Goal: Task Accomplishment & Management: Manage account settings

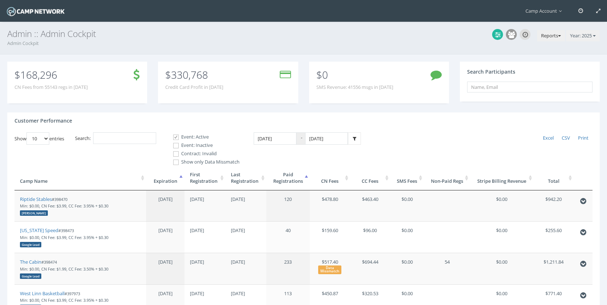
click at [542, 39] on button "Reports" at bounding box center [551, 36] width 28 height 12
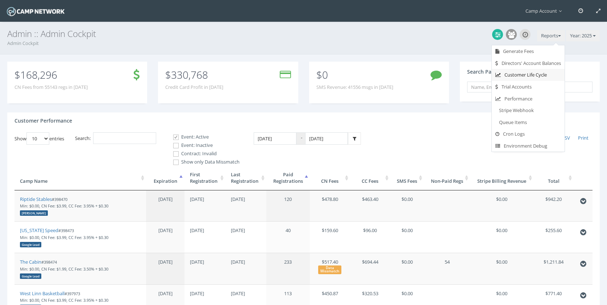
click at [552, 71] on link "Customer Life Cycle" at bounding box center [527, 75] width 73 height 12
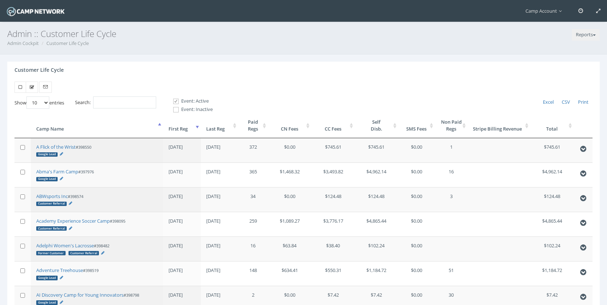
click at [197, 131] on th "First Reg" at bounding box center [182, 125] width 38 height 25
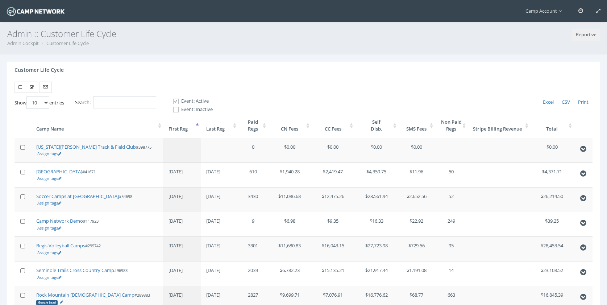
click at [197, 131] on th "First Reg" at bounding box center [182, 125] width 38 height 25
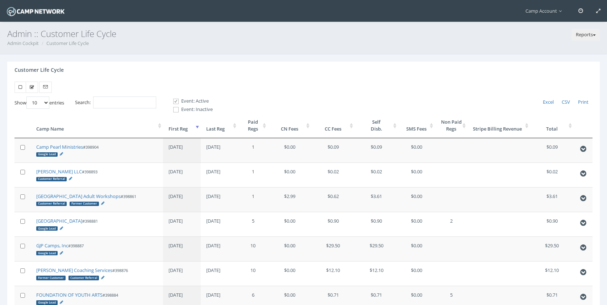
click at [590, 34] on button "Reports" at bounding box center [585, 35] width 28 height 12
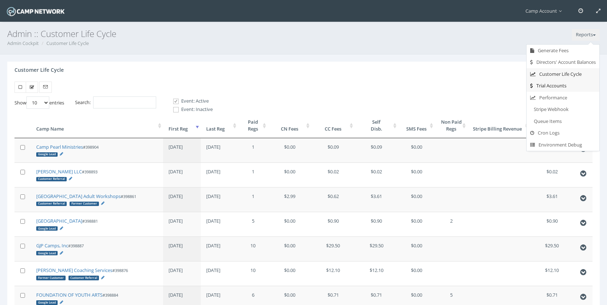
click at [565, 86] on link "Trial Accounts" at bounding box center [562, 86] width 73 height 12
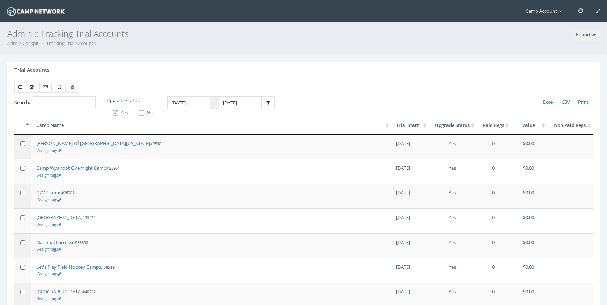
click at [416, 127] on th "Trial Start" at bounding box center [409, 125] width 38 height 18
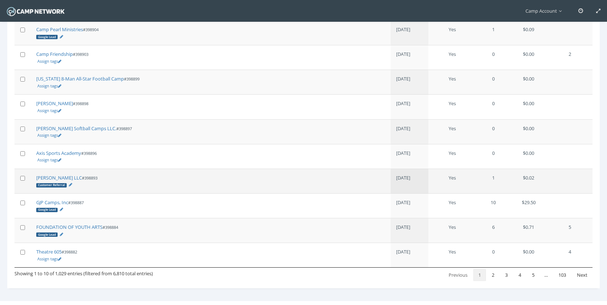
scroll to position [131, 0]
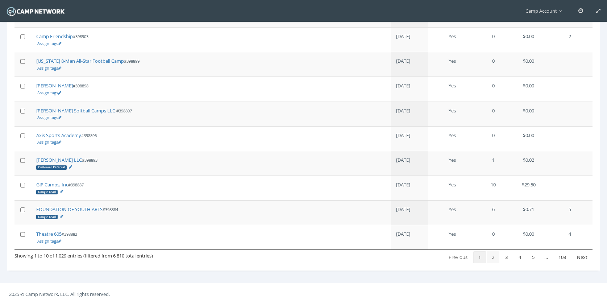
click at [494, 254] on link "2" at bounding box center [492, 257] width 13 height 12
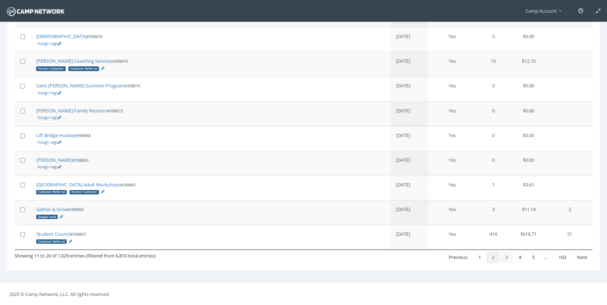
click at [504, 256] on link "3" at bounding box center [506, 257] width 13 height 12
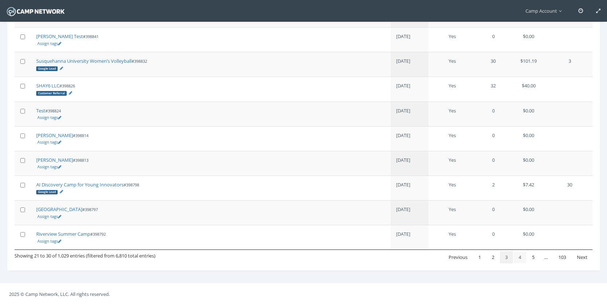
click at [520, 257] on link "4" at bounding box center [519, 257] width 13 height 12
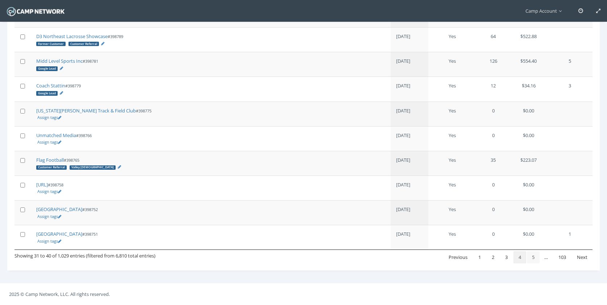
click at [529, 256] on link "5" at bounding box center [533, 257] width 13 height 12
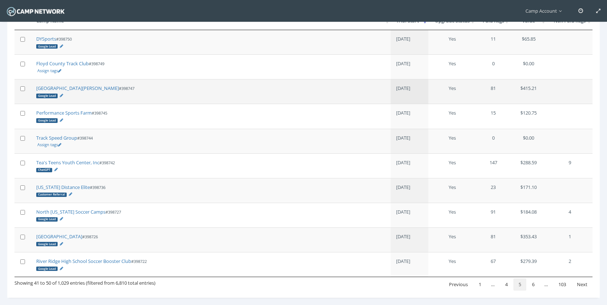
scroll to position [105, 0]
click at [533, 282] on link "6" at bounding box center [533, 284] width 13 height 12
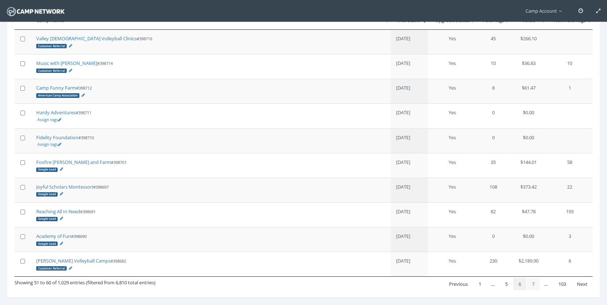
click at [533, 282] on link "7" at bounding box center [533, 284] width 13 height 12
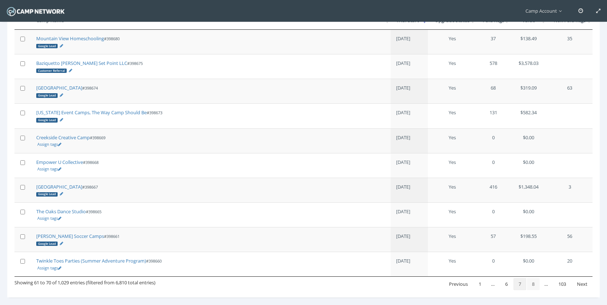
click at [533, 282] on link "8" at bounding box center [533, 284] width 13 height 12
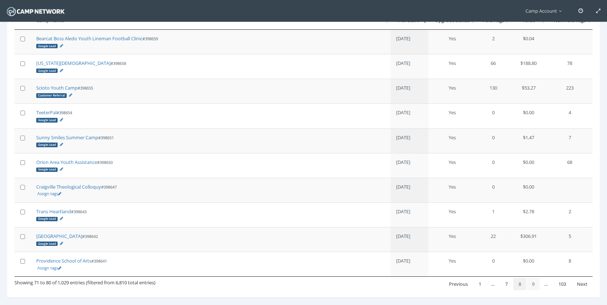
click at [533, 282] on link "9" at bounding box center [533, 284] width 13 height 12
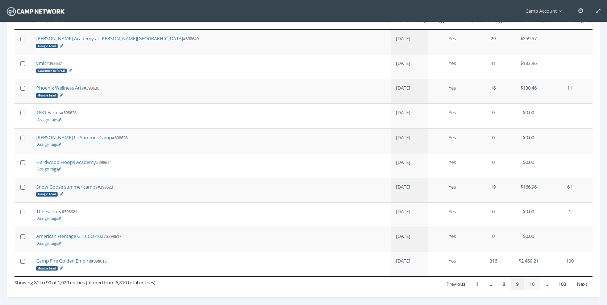
click at [533, 282] on link "10" at bounding box center [531, 284] width 15 height 12
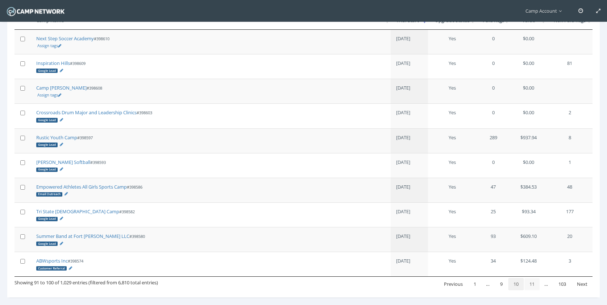
click at [533, 282] on link "11" at bounding box center [531, 284] width 15 height 12
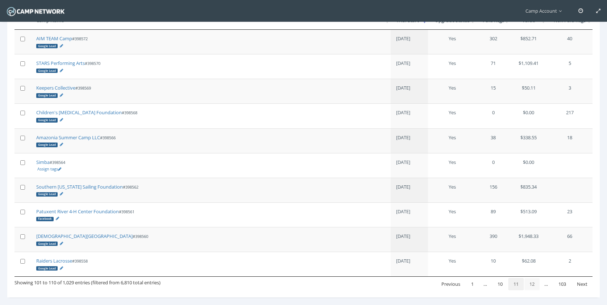
click at [533, 282] on link "12" at bounding box center [531, 284] width 15 height 12
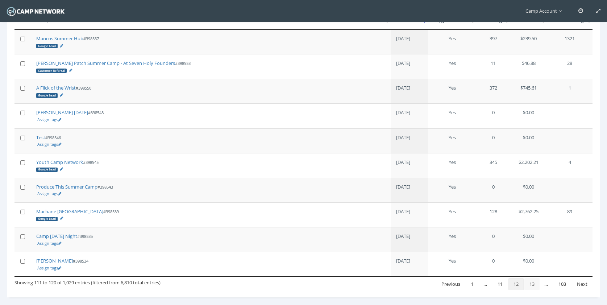
click at [533, 282] on link "13" at bounding box center [531, 284] width 15 height 12
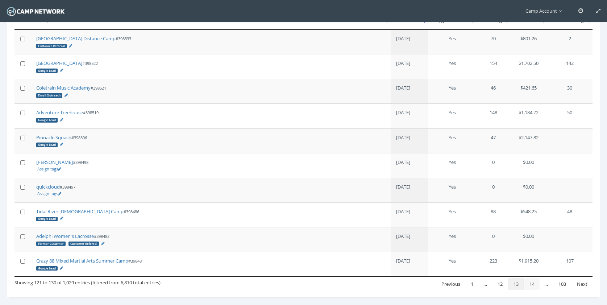
click at [533, 282] on link "14" at bounding box center [531, 284] width 15 height 12
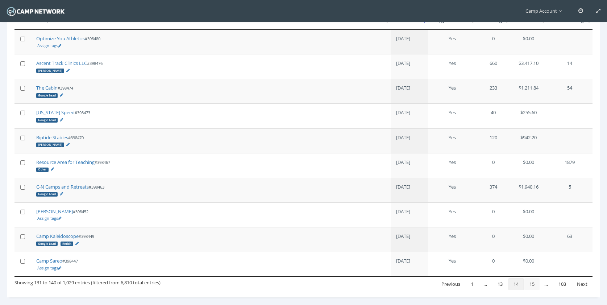
click at [533, 282] on link "15" at bounding box center [531, 284] width 15 height 12
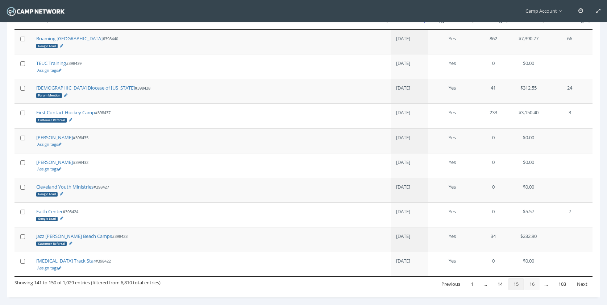
click at [533, 282] on link "16" at bounding box center [531, 284] width 15 height 12
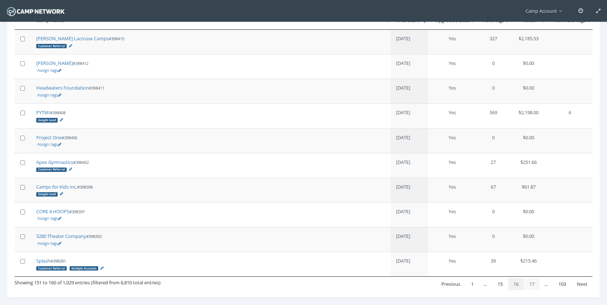
click at [533, 282] on link "17" at bounding box center [531, 284] width 15 height 12
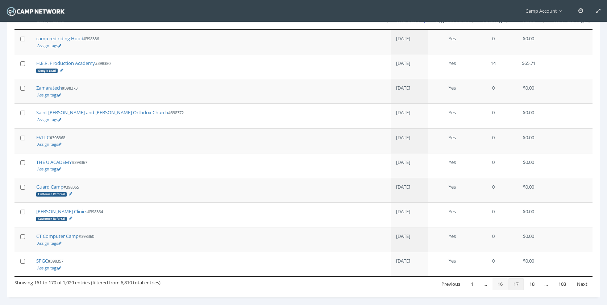
click at [499, 280] on link "16" at bounding box center [499, 284] width 15 height 12
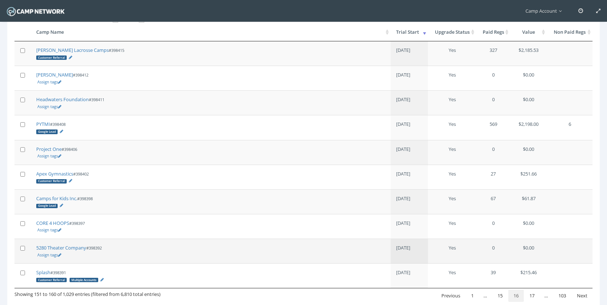
scroll to position [94, 0]
click at [500, 292] on link "15" at bounding box center [499, 295] width 15 height 12
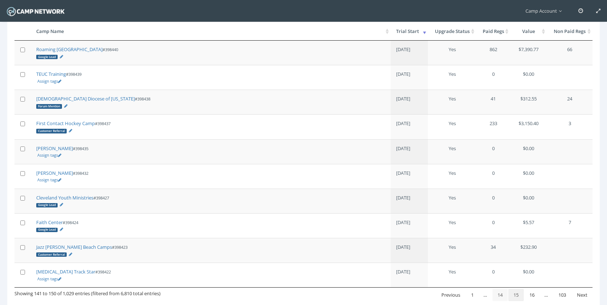
click at [500, 295] on link "14" at bounding box center [499, 295] width 15 height 12
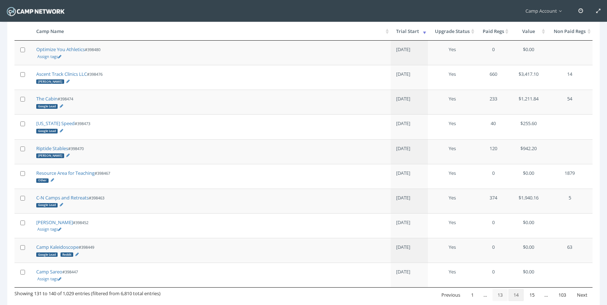
click at [500, 295] on link "13" at bounding box center [499, 295] width 15 height 12
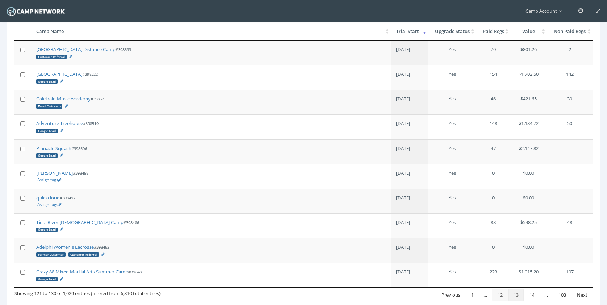
click at [500, 295] on link "12" at bounding box center [499, 295] width 15 height 12
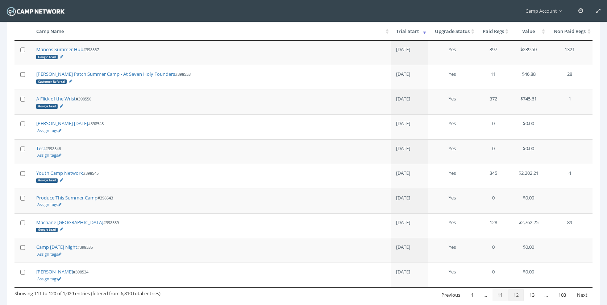
click at [500, 295] on link "11" at bounding box center [499, 295] width 15 height 12
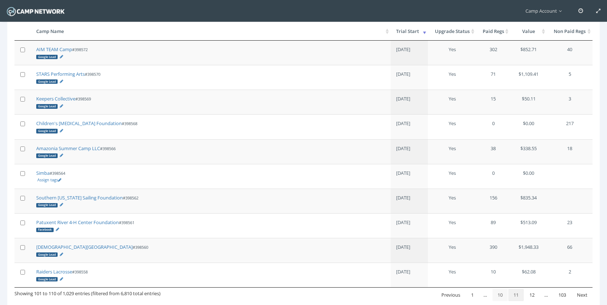
click at [500, 295] on link "10" at bounding box center [499, 295] width 15 height 12
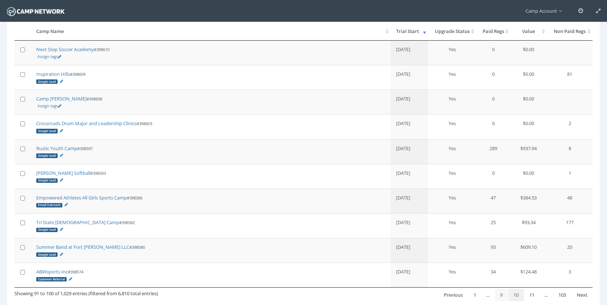
click at [500, 295] on link "9" at bounding box center [501, 295] width 13 height 12
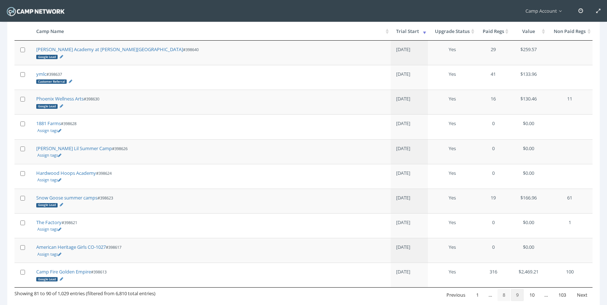
click at [500, 295] on link "8" at bounding box center [503, 295] width 13 height 12
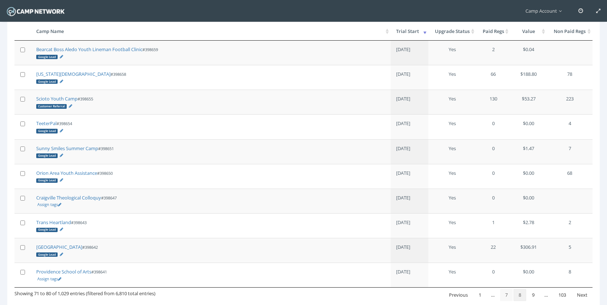
click at [500, 295] on link "7" at bounding box center [506, 295] width 13 height 12
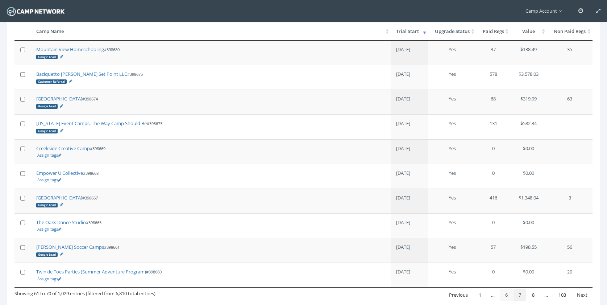
click at [500, 295] on link "6" at bounding box center [506, 295] width 13 height 12
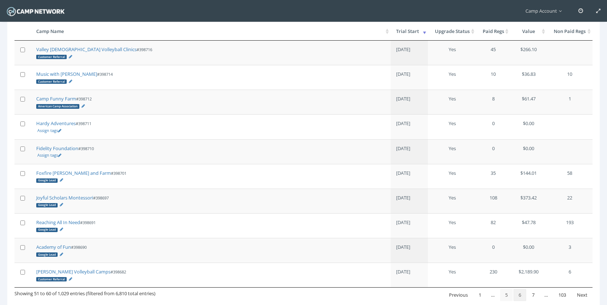
click at [500, 295] on link "5" at bounding box center [506, 295] width 13 height 12
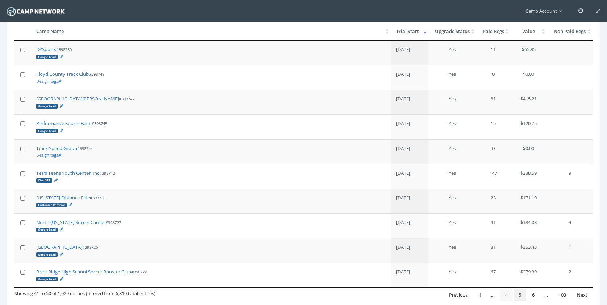
click at [500, 295] on link "4" at bounding box center [506, 295] width 13 height 12
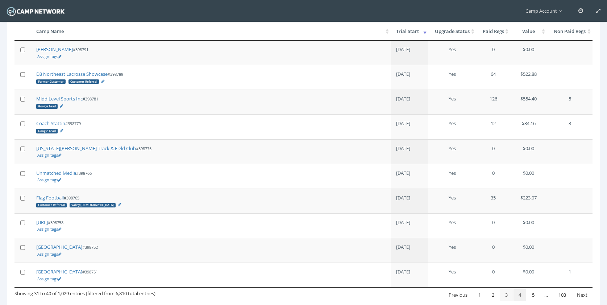
click at [500, 295] on link "3" at bounding box center [506, 295] width 13 height 12
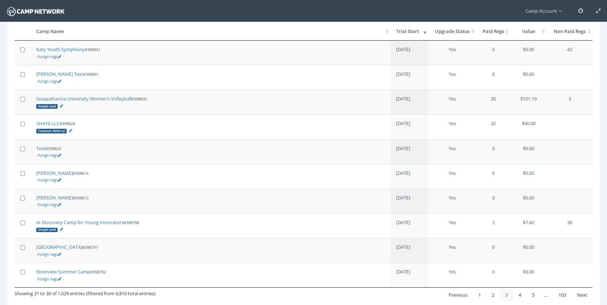
click at [500, 295] on link "3" at bounding box center [506, 295] width 13 height 12
click at [492, 295] on link "2" at bounding box center [492, 295] width 13 height 12
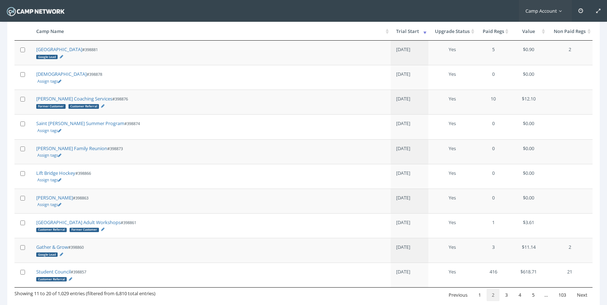
click at [531, 14] on link "Camp Account" at bounding box center [545, 11] width 53 height 22
click at [536, 119] on link "Log out" at bounding box center [542, 123] width 57 height 12
